Goal: Transaction & Acquisition: Purchase product/service

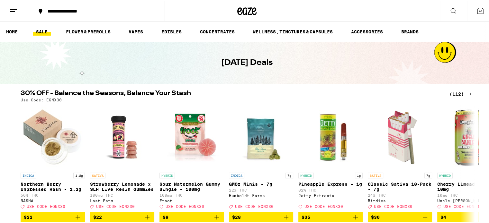
click at [465, 93] on icon at bounding box center [469, 93] width 8 height 8
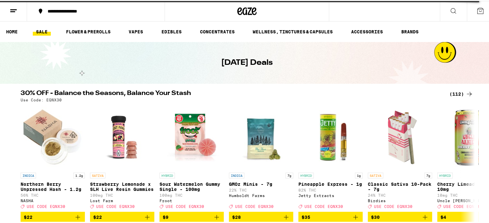
click at [465, 93] on icon at bounding box center [469, 93] width 8 height 8
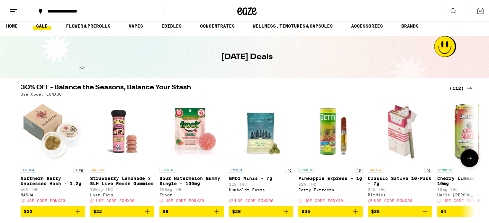
scroll to position [5, 0]
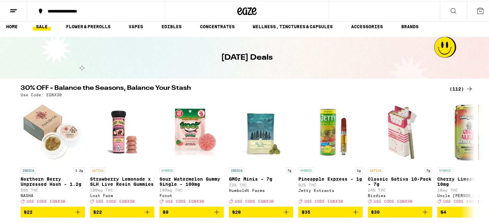
click at [461, 85] on div "(112)" at bounding box center [461, 88] width 24 height 8
click at [451, 88] on div "(112)" at bounding box center [461, 88] width 24 height 8
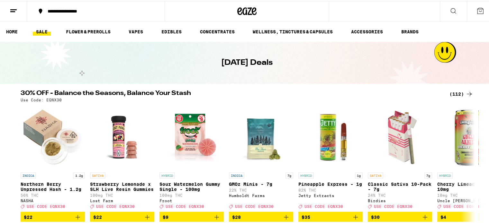
click at [454, 92] on div "(112)" at bounding box center [461, 93] width 24 height 8
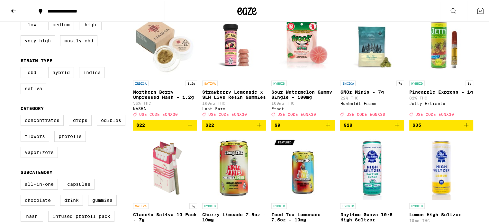
scroll to position [81, 0]
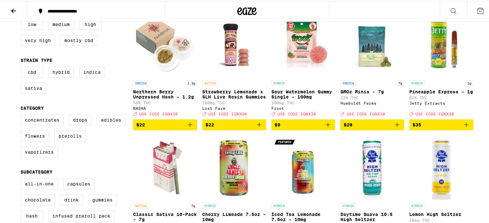
click at [40, 157] on label "Vaporizers" at bounding box center [39, 151] width 37 height 11
click at [22, 115] on input "Vaporizers" at bounding box center [22, 115] width 0 height 0
checkbox input "true"
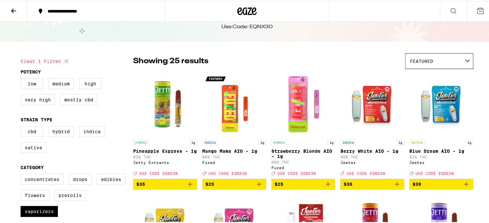
scroll to position [20, 0]
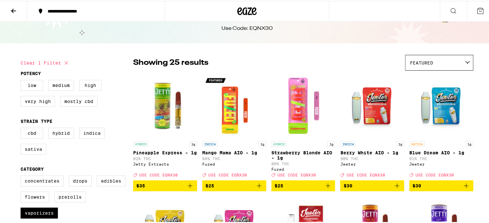
click at [436, 58] on div "Featured" at bounding box center [438, 61] width 67 height 15
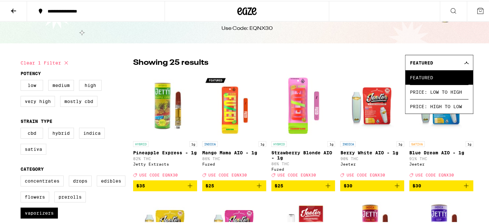
click at [423, 86] on span "Price: Low to High" at bounding box center [439, 91] width 58 height 14
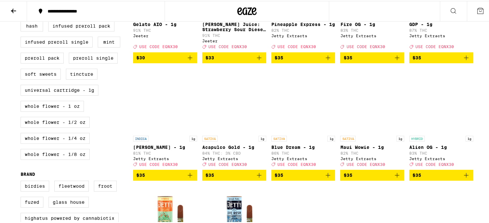
scroll to position [208, 0]
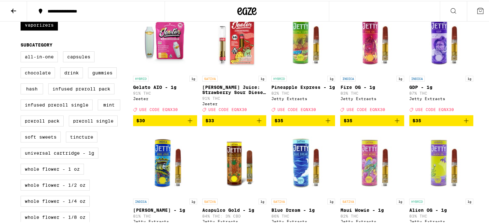
click at [299, 47] on img "Open page for Pineapple Express - 1g from Jetty Extracts" at bounding box center [303, 39] width 64 height 64
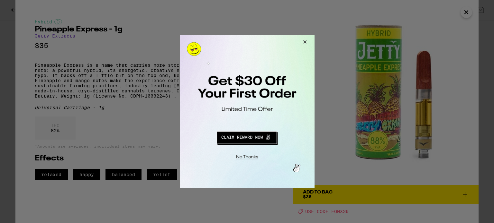
click at [302, 44] on button "Close Modal" at bounding box center [303, 42] width 17 height 15
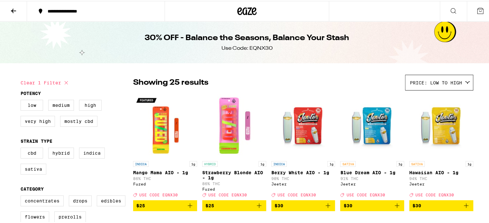
click at [8, 7] on button at bounding box center [13, 10] width 27 height 20
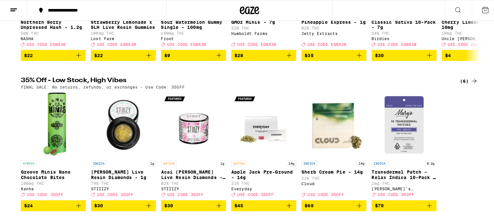
scroll to position [170, 0]
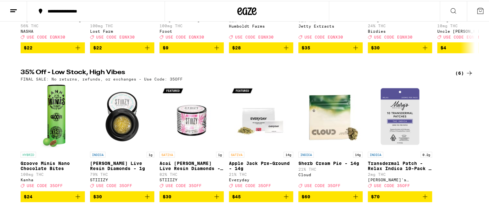
click at [256, 137] on img "Open page for Apple Jack Pre-Ground - 14g from Everyday" at bounding box center [261, 116] width 64 height 64
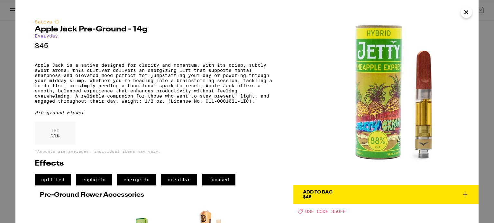
click at [468, 13] on icon "Close" at bounding box center [466, 12] width 8 height 10
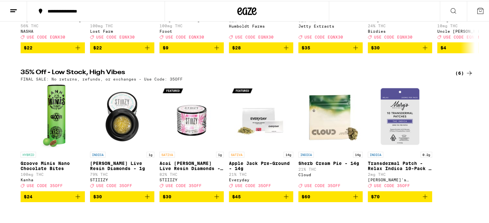
click at [265, 131] on img "Open page for Apple Jack Pre-Ground - 14g from Everyday" at bounding box center [261, 116] width 64 height 64
